Goal: Find specific page/section: Find specific page/section

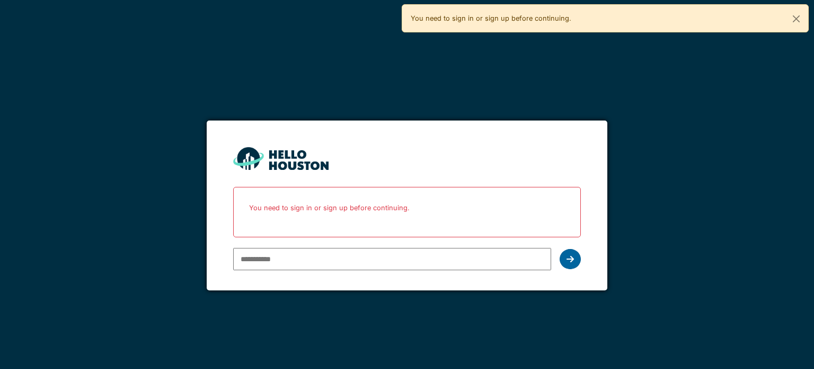
type input "**********"
click at [568, 255] on icon at bounding box center [570, 259] width 7 height 8
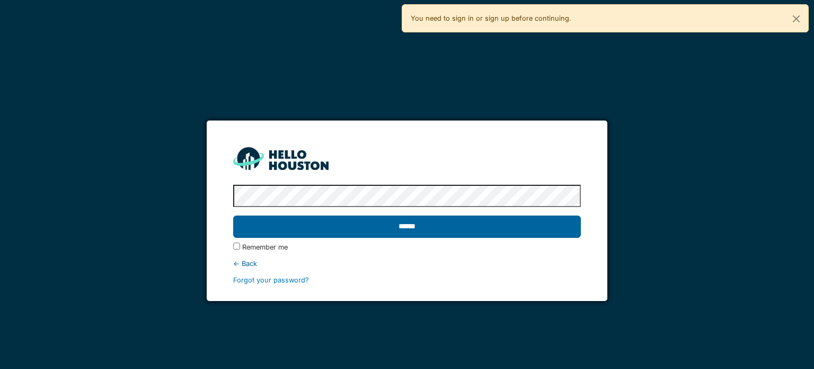
click at [469, 224] on input "******" at bounding box center [406, 226] width 347 height 22
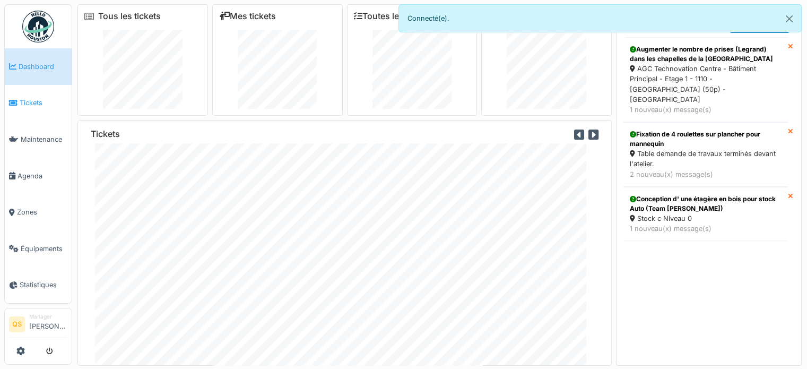
click at [19, 99] on li "Tickets" at bounding box center [38, 103] width 58 height 10
